Goal: Download file/media

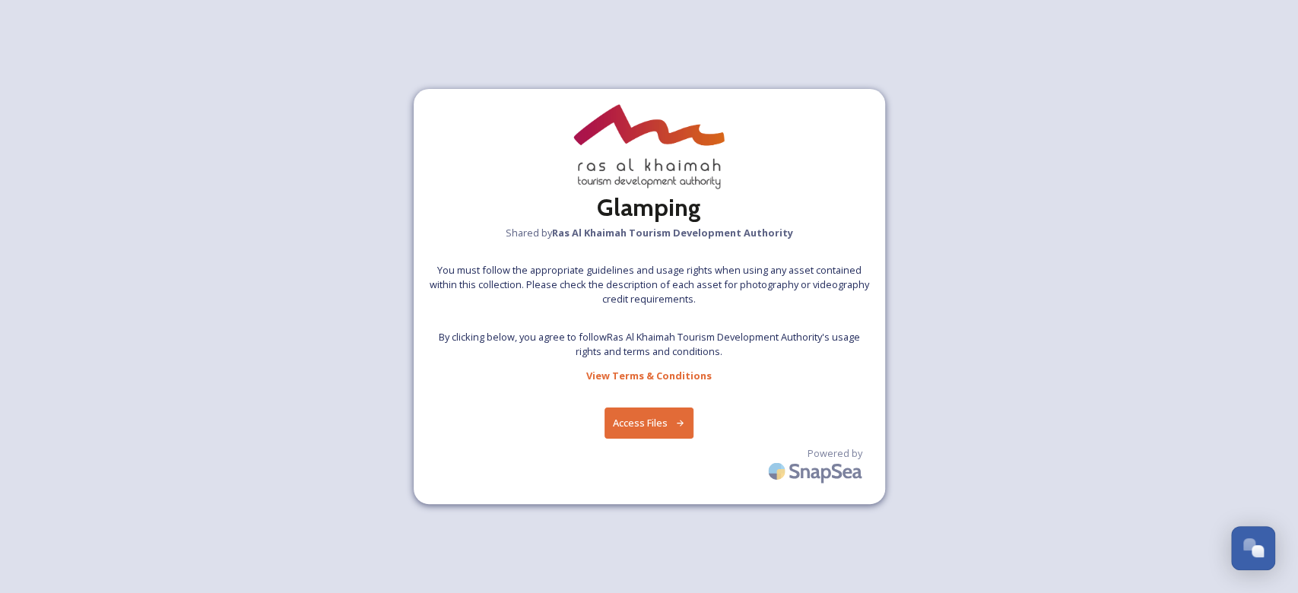
click at [677, 429] on button "Access Files" at bounding box center [648, 422] width 89 height 31
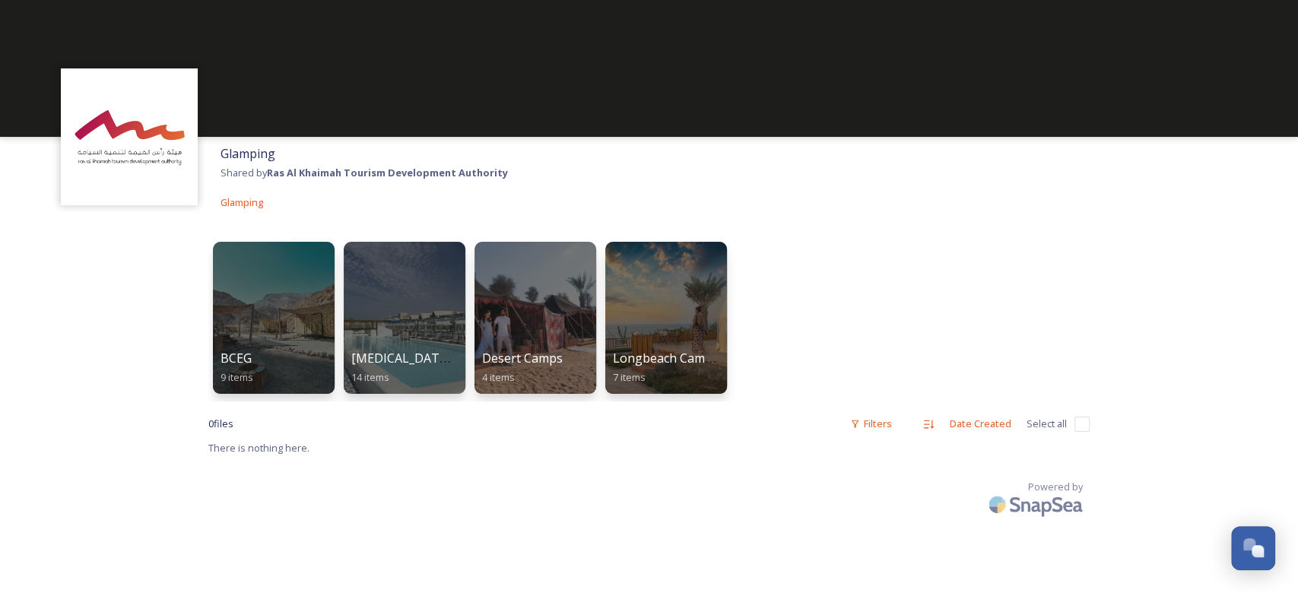
click at [1082, 423] on input "checkbox" at bounding box center [1081, 424] width 15 height 15
click at [1082, 420] on input "checkbox" at bounding box center [1081, 424] width 15 height 15
click at [1082, 421] on input "checkbox" at bounding box center [1081, 424] width 15 height 15
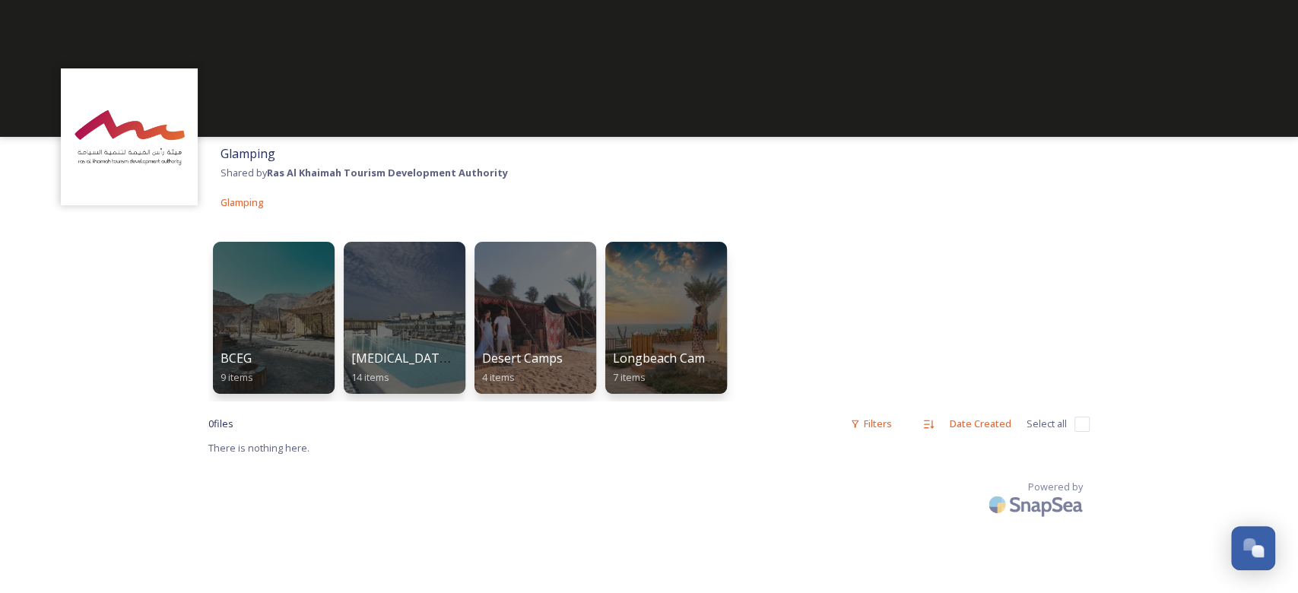
click at [1082, 421] on input "checkbox" at bounding box center [1081, 424] width 15 height 15
checkbox input "false"
click at [289, 293] on div at bounding box center [273, 317] width 124 height 155
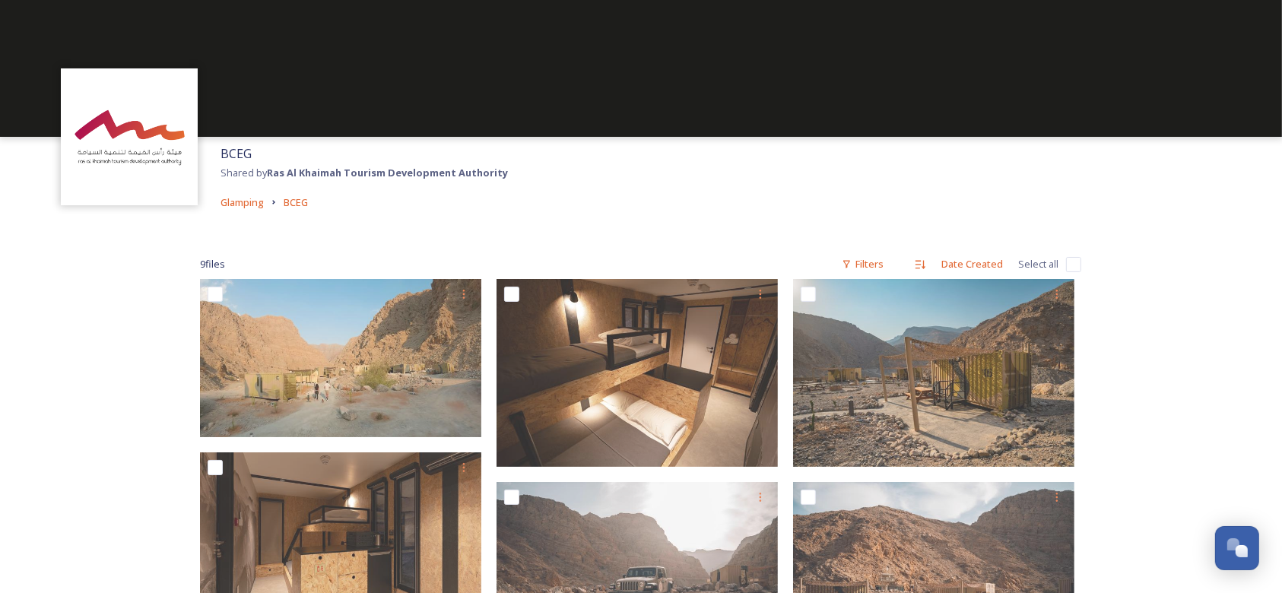
click at [1076, 265] on input "checkbox" at bounding box center [1073, 264] width 15 height 15
checkbox input "true"
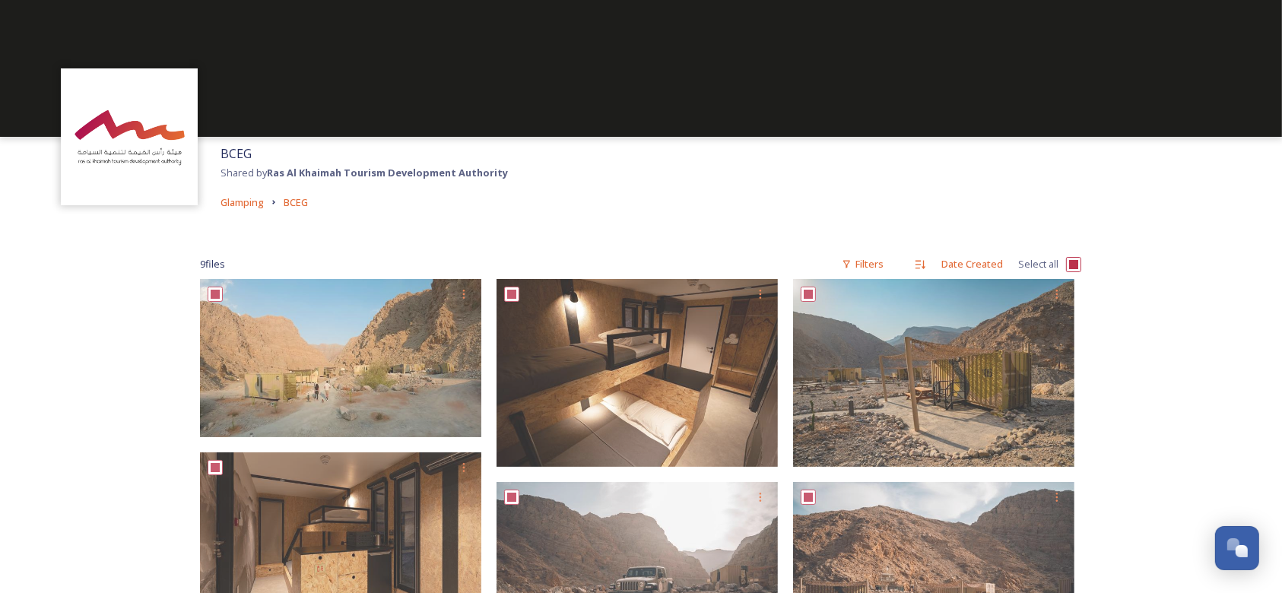
checkbox input "true"
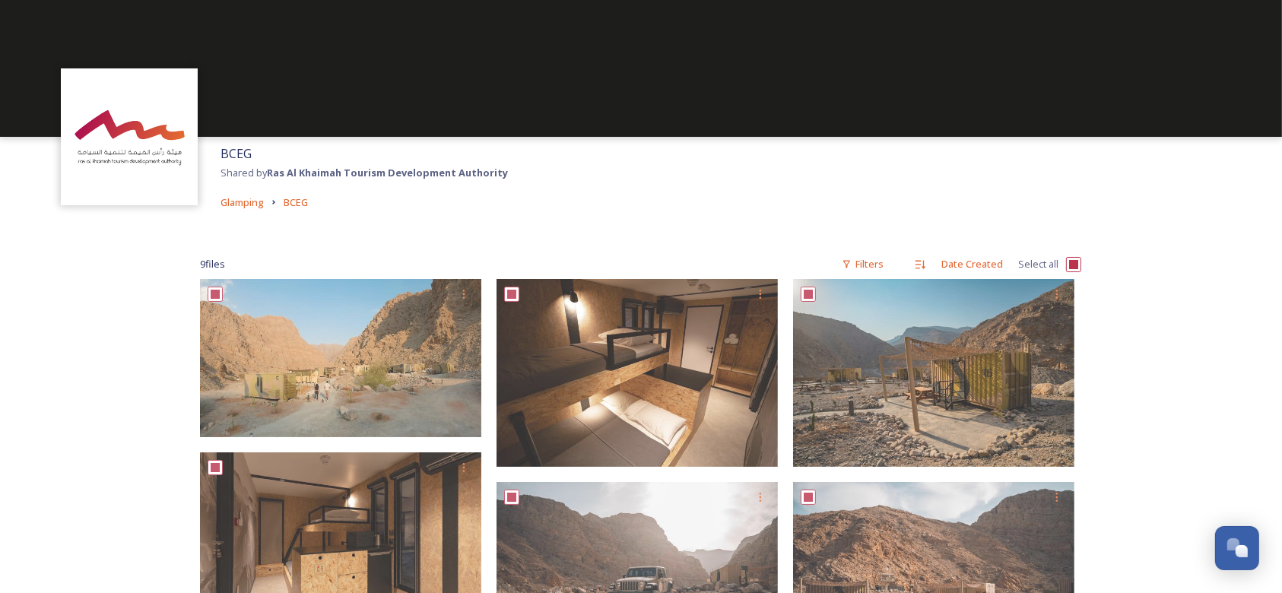
checkbox input "true"
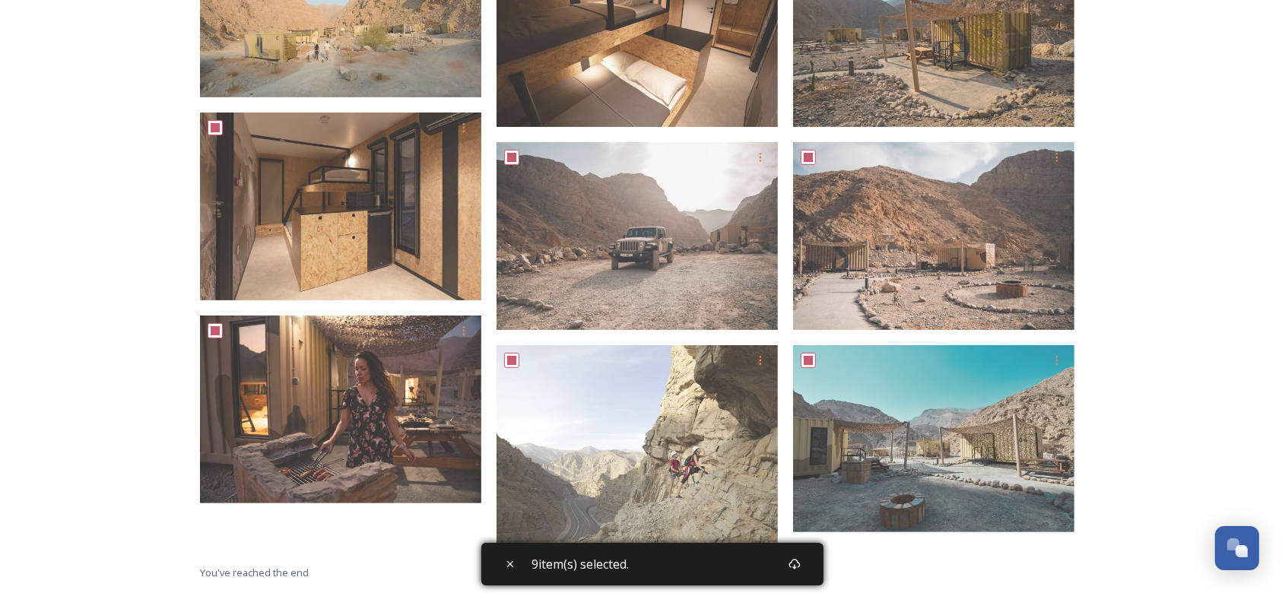
scroll to position [407, 0]
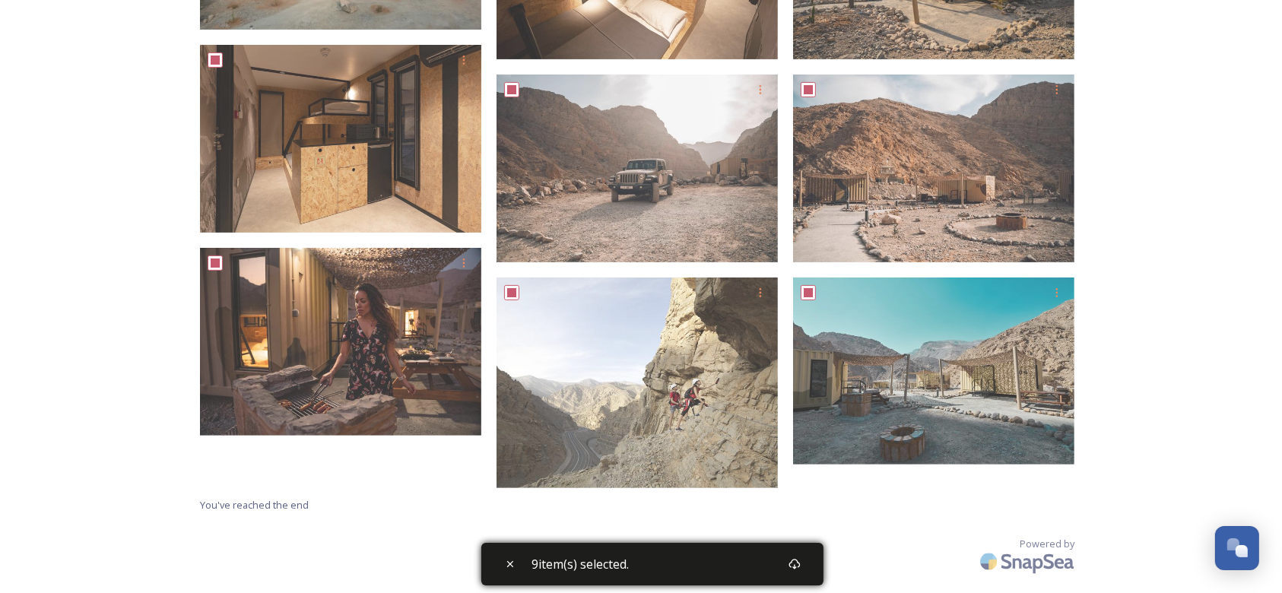
click at [743, 561] on div "9 item(s) selected." at bounding box center [652, 564] width 342 height 43
click at [1144, 303] on div "BCEG Shared by Ras Al Khaimah Tourism Development Authority Glamping BCEG 9 fil…" at bounding box center [641, 94] width 1282 height 1002
click at [797, 569] on icon at bounding box center [794, 564] width 12 height 12
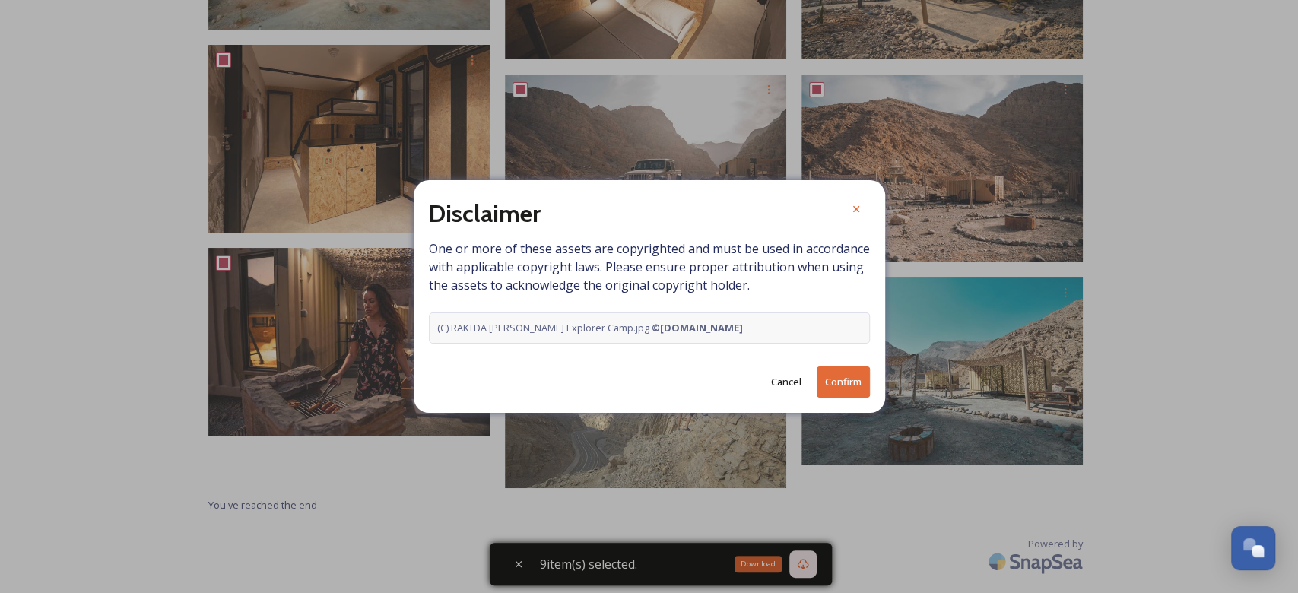
click at [842, 388] on button "Confirm" at bounding box center [842, 381] width 53 height 31
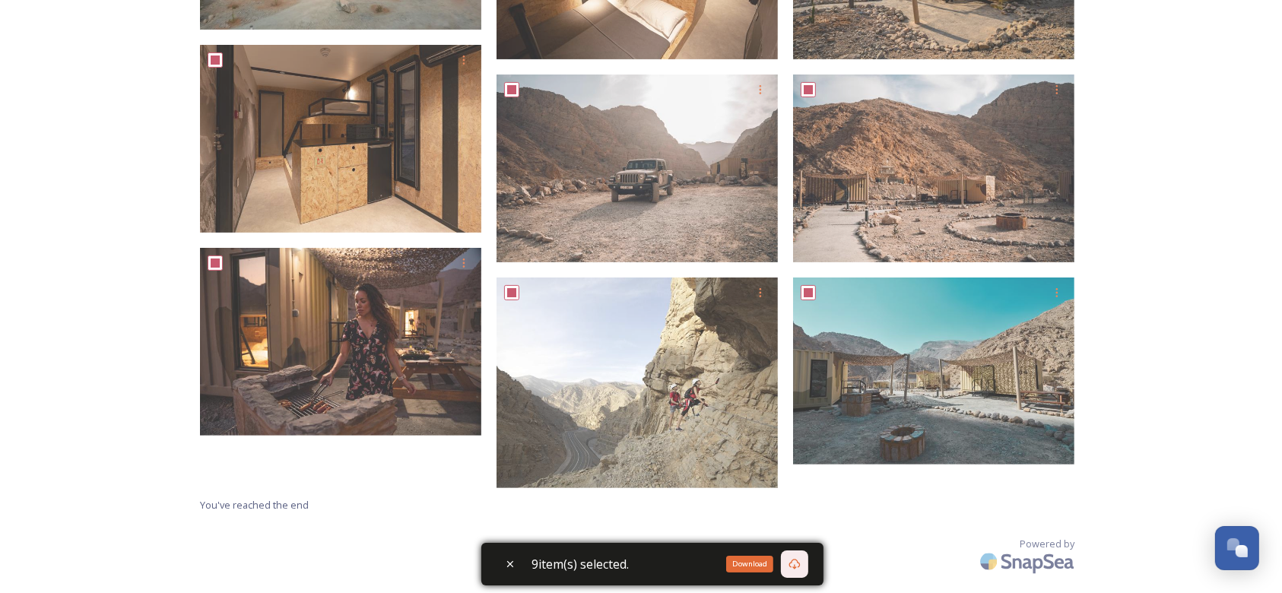
drag, startPoint x: 1222, startPoint y: 315, endPoint x: 1200, endPoint y: 306, distance: 23.9
click at [1222, 315] on div "BCEG Shared by Ras Al Khaimah Tourism Development Authority Glamping BCEG 9 fil…" at bounding box center [641, 94] width 1282 height 1002
click at [797, 565] on icon at bounding box center [794, 564] width 12 height 12
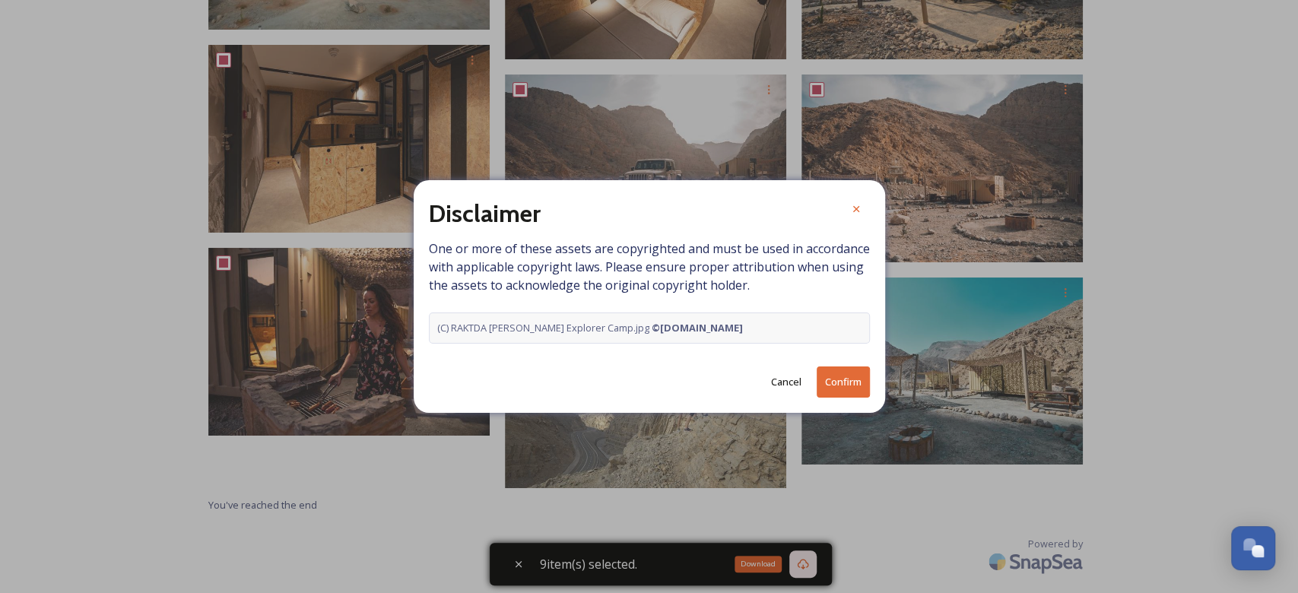
click at [851, 376] on button "Confirm" at bounding box center [842, 381] width 53 height 31
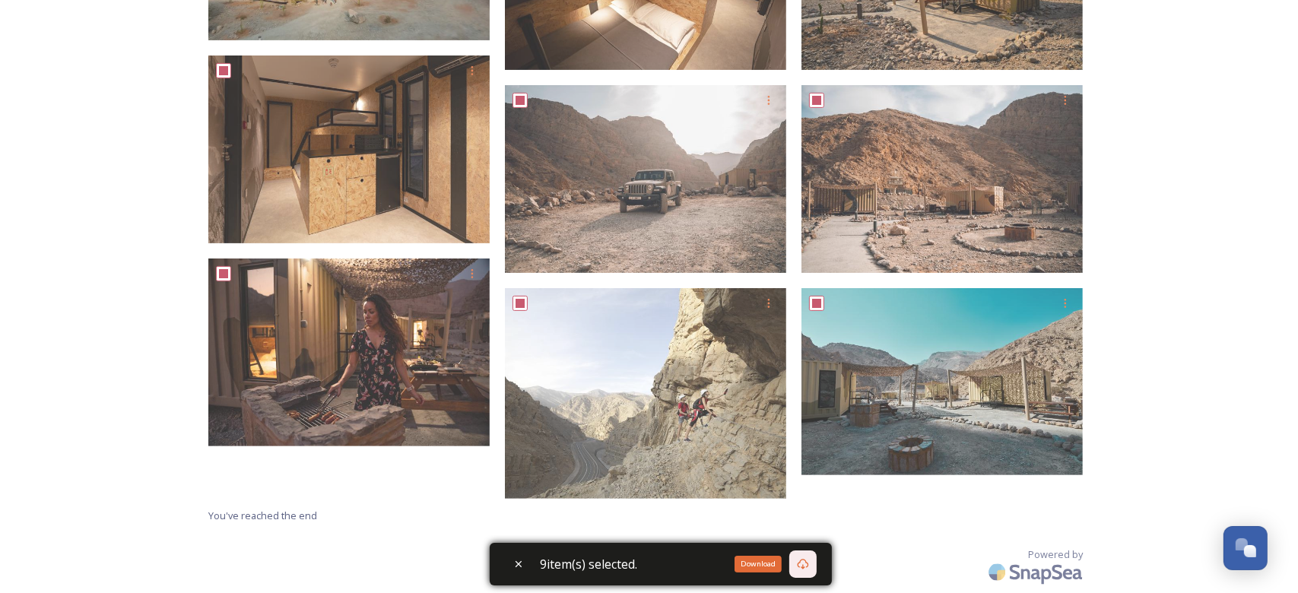
scroll to position [0, 0]
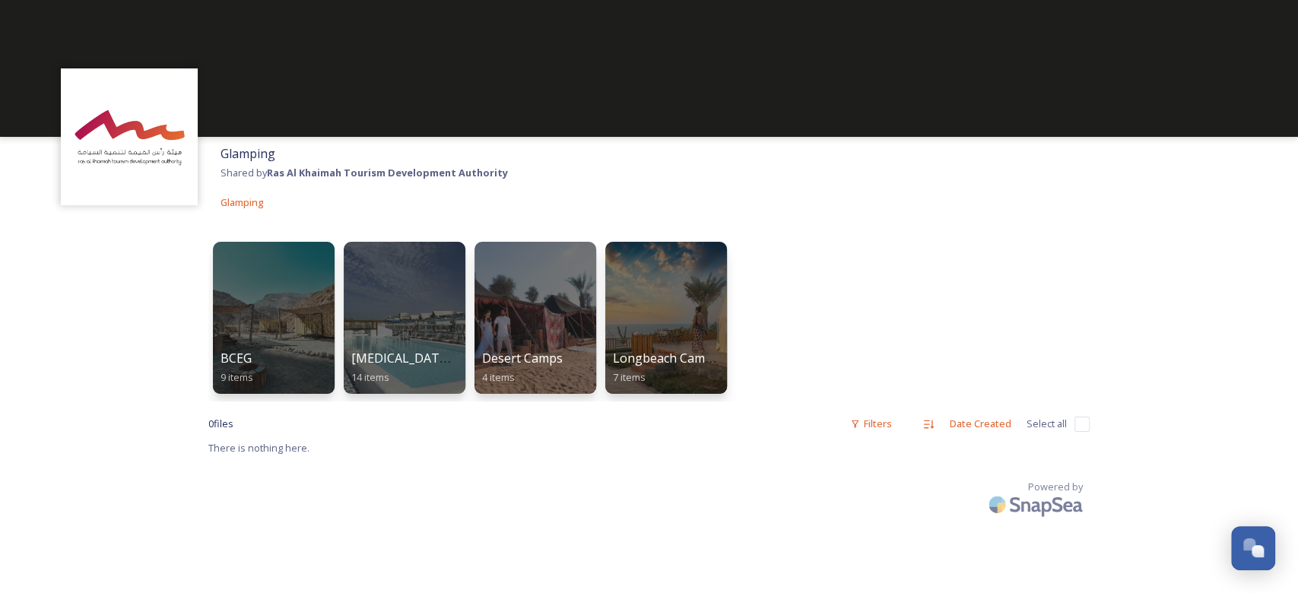
click at [1077, 429] on input "checkbox" at bounding box center [1081, 424] width 15 height 15
click at [1080, 427] on input "checkbox" at bounding box center [1081, 424] width 15 height 15
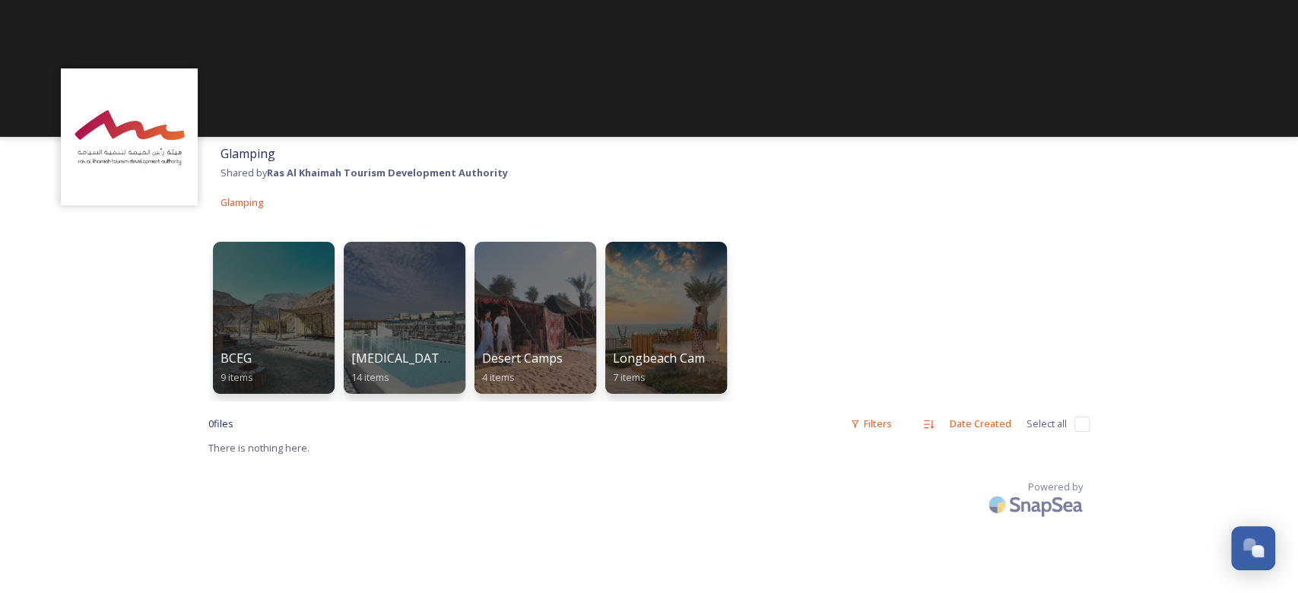
click at [1080, 427] on input "checkbox" at bounding box center [1081, 424] width 15 height 15
checkbox input "false"
